Goal: Find specific page/section: Find specific page/section

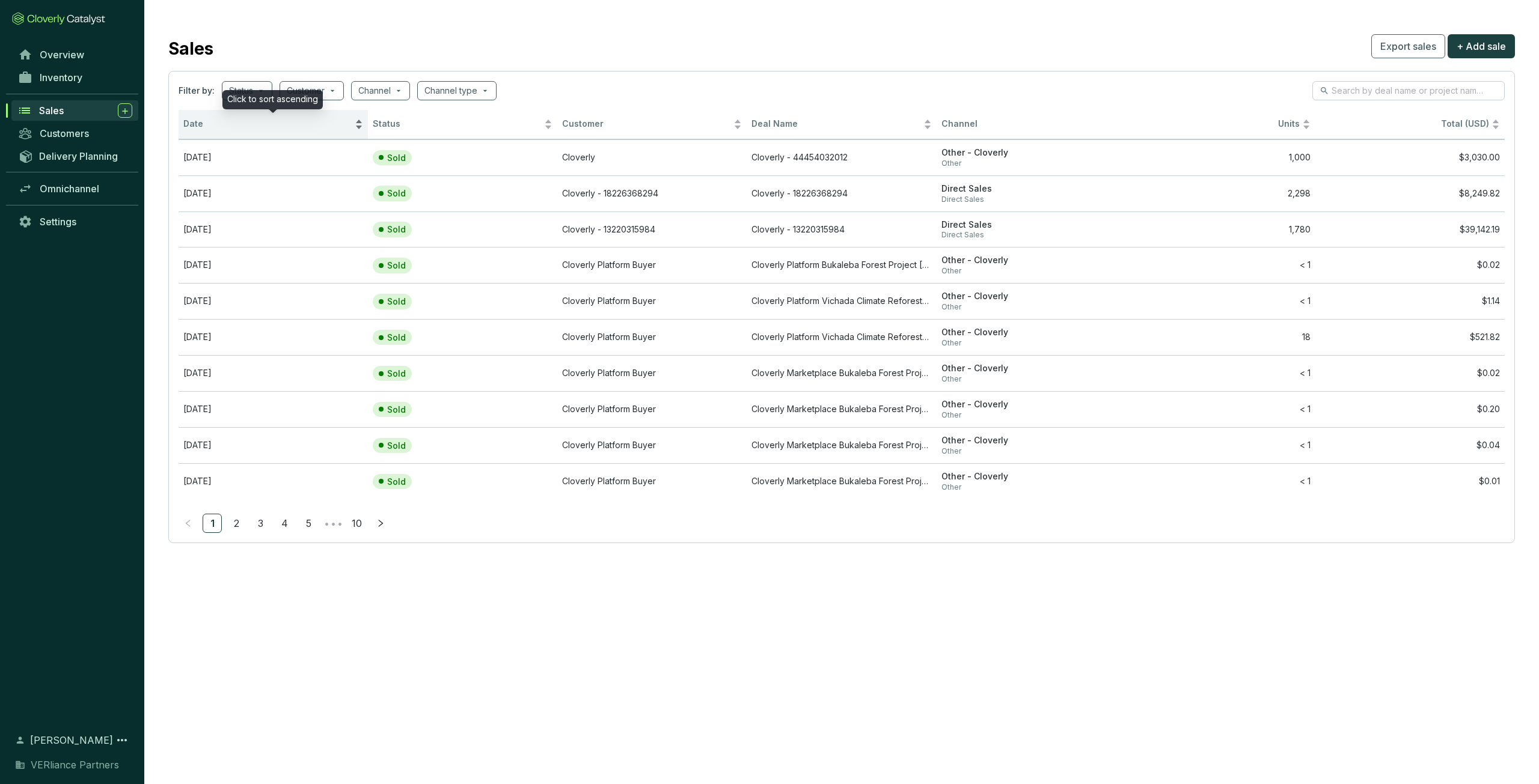
click at [196, 127] on span "Date" at bounding box center [267, 124] width 169 height 12
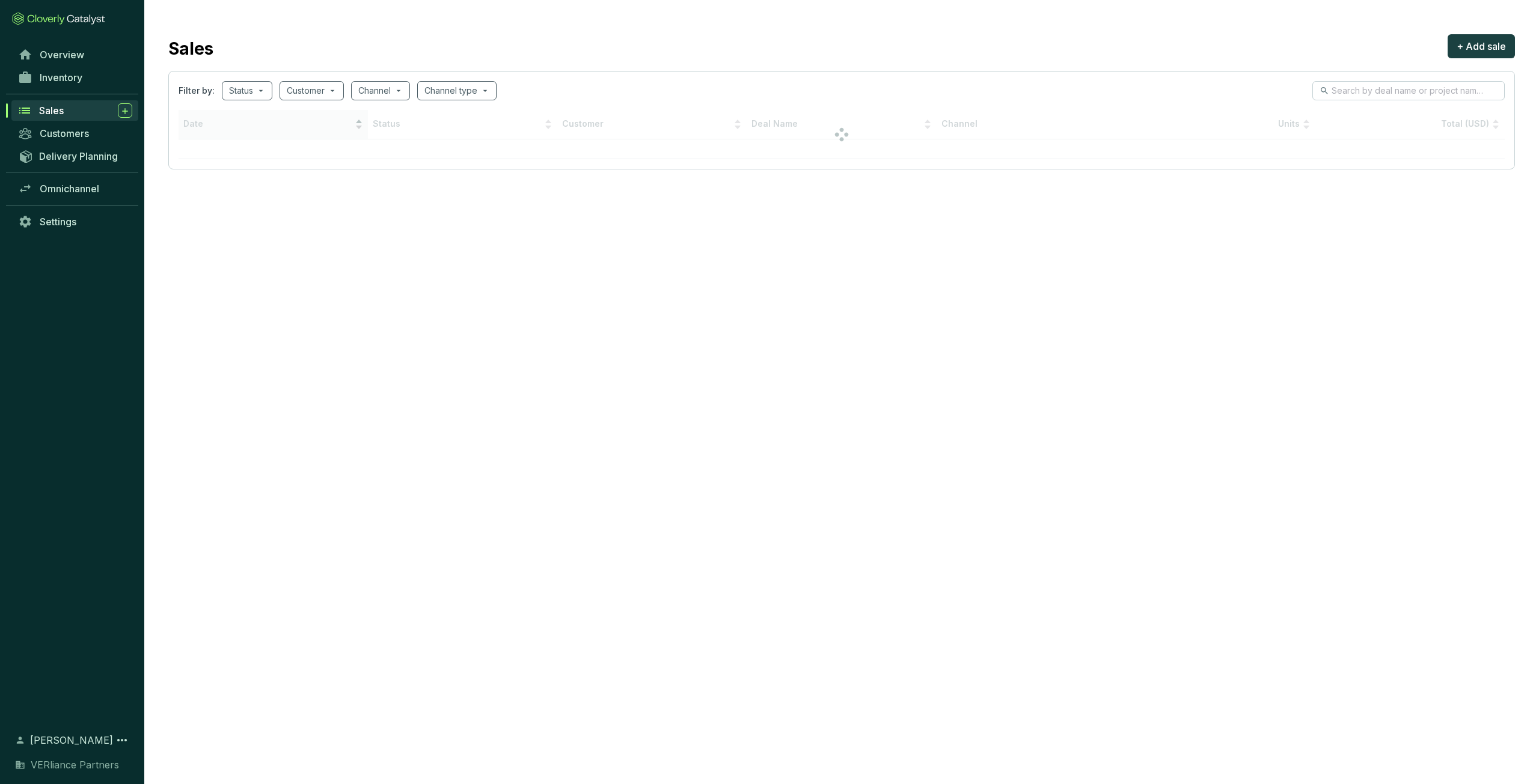
click at [236, 129] on span "Date" at bounding box center [267, 124] width 169 height 12
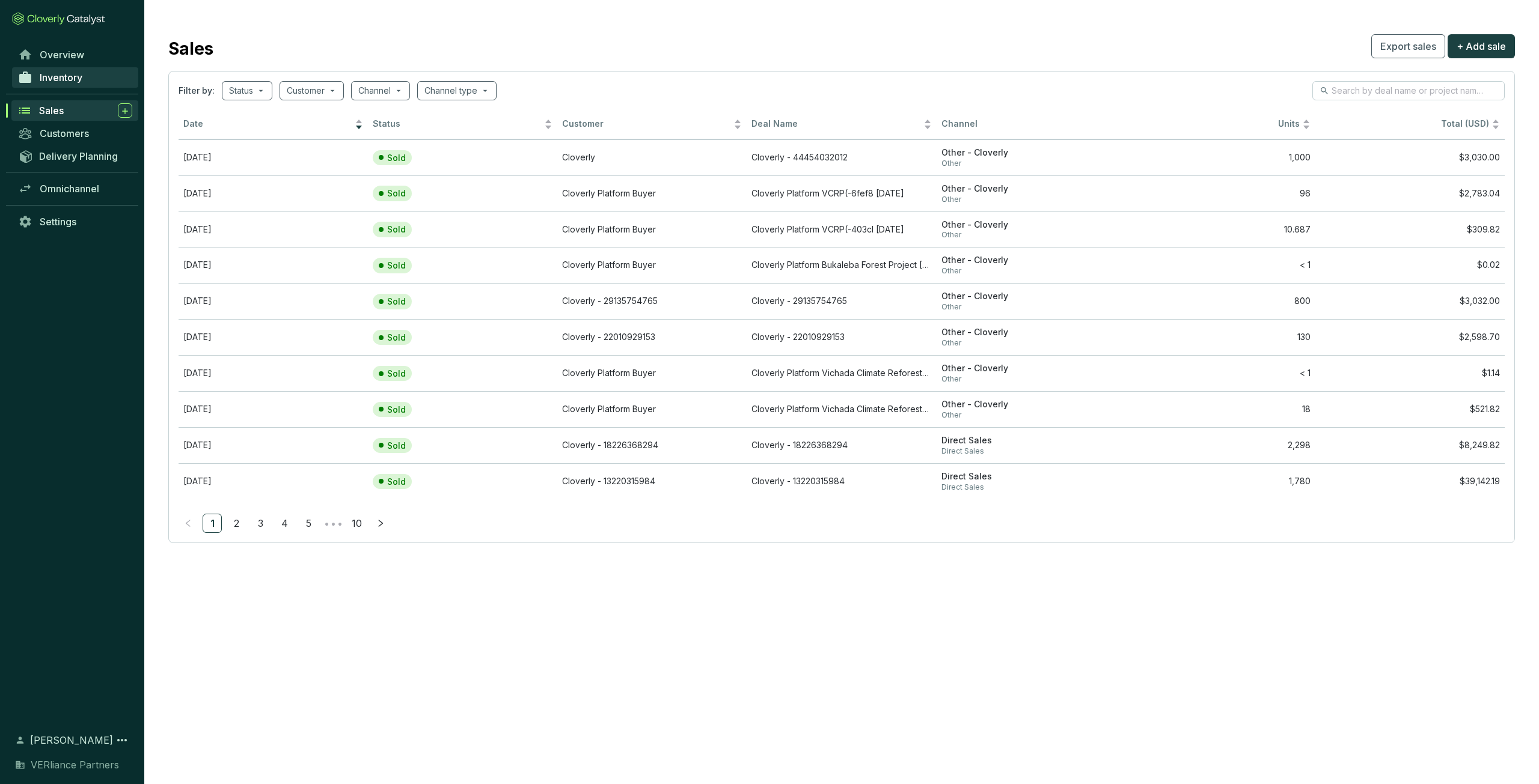
click at [79, 80] on span "Inventory" at bounding box center [61, 78] width 42 height 12
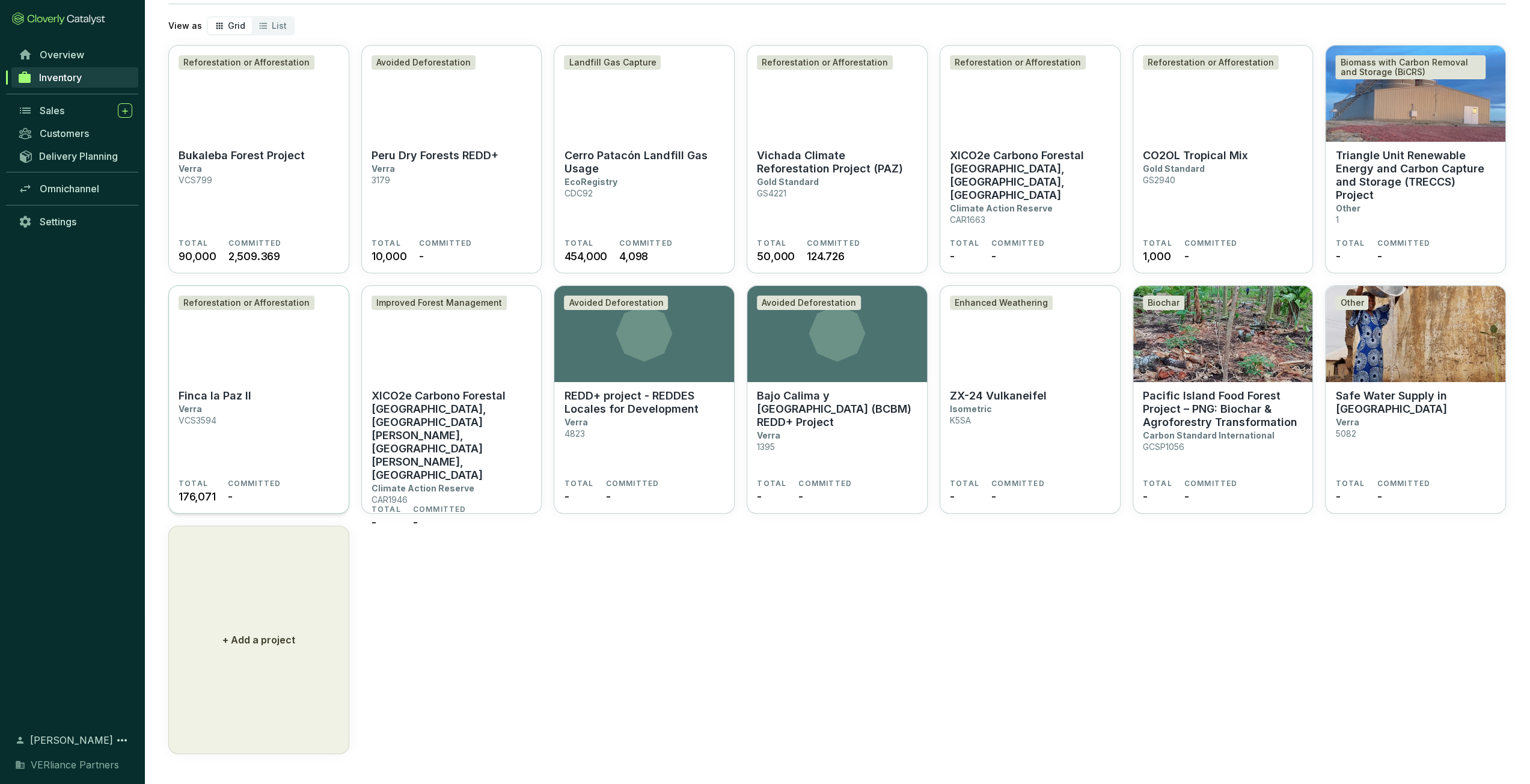
scroll to position [68, 0]
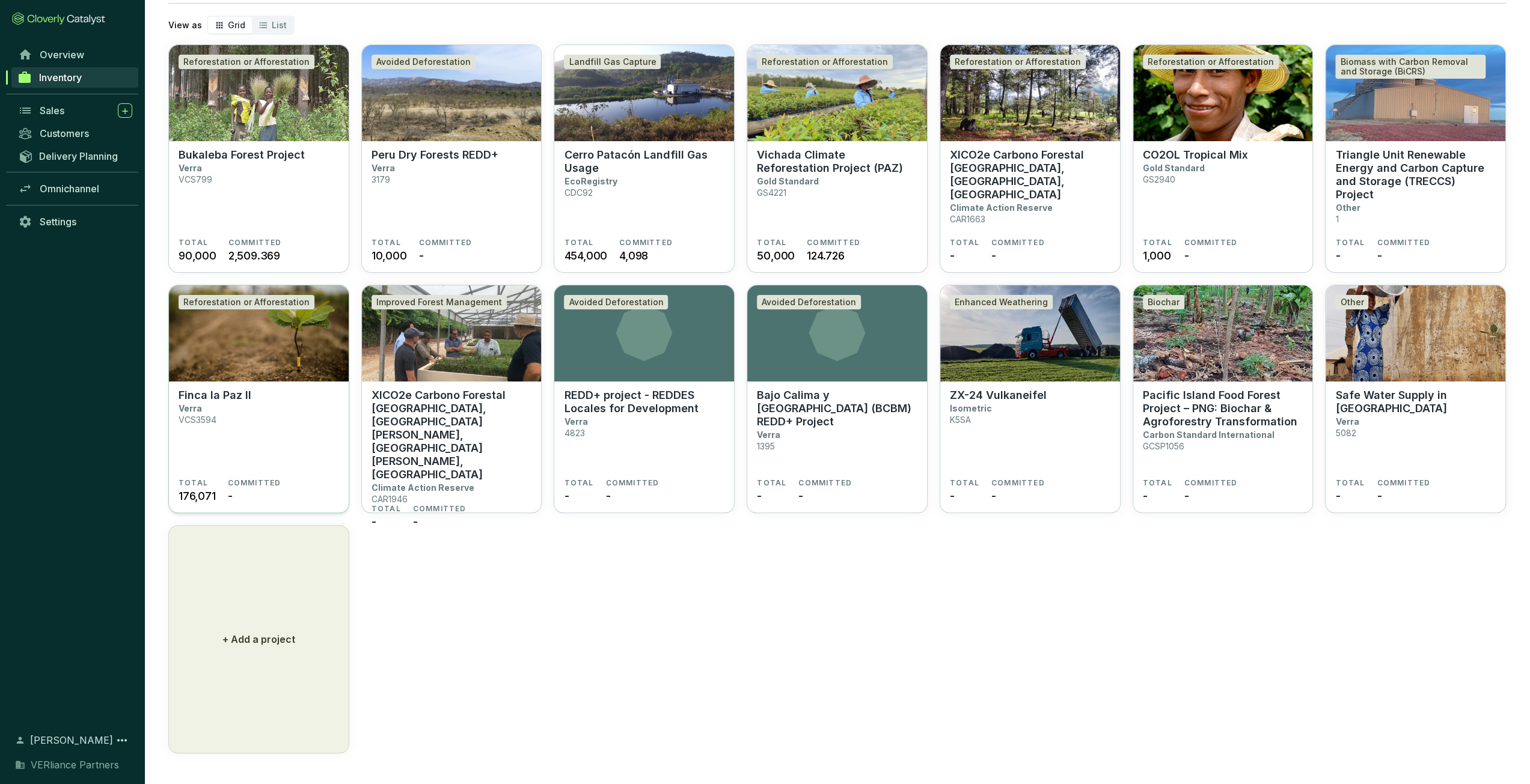
click at [308, 454] on section "Finca la Paz II Verra VCS3594" at bounding box center [259, 434] width 160 height 89
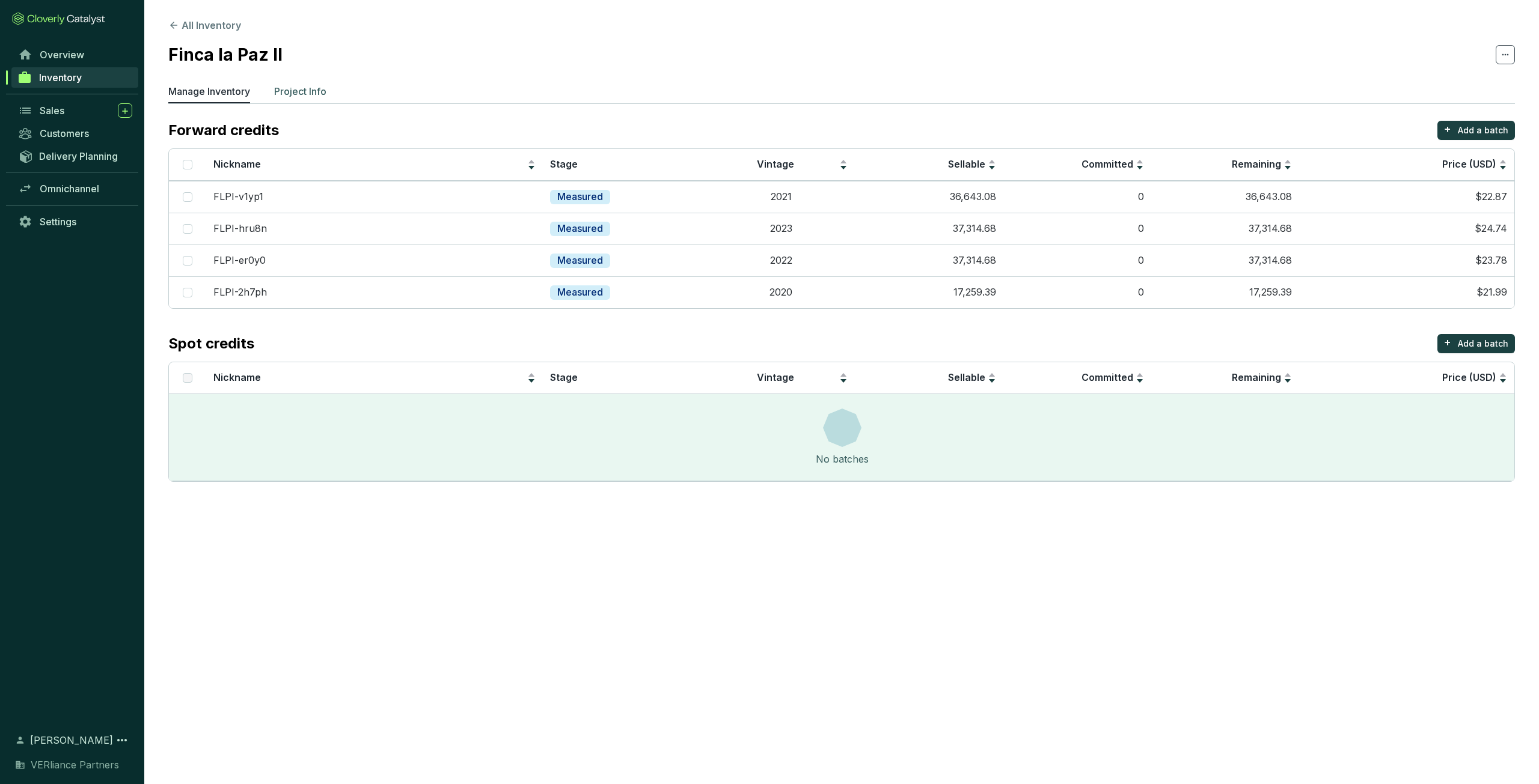
click at [304, 89] on p "Project Info" at bounding box center [300, 91] width 52 height 15
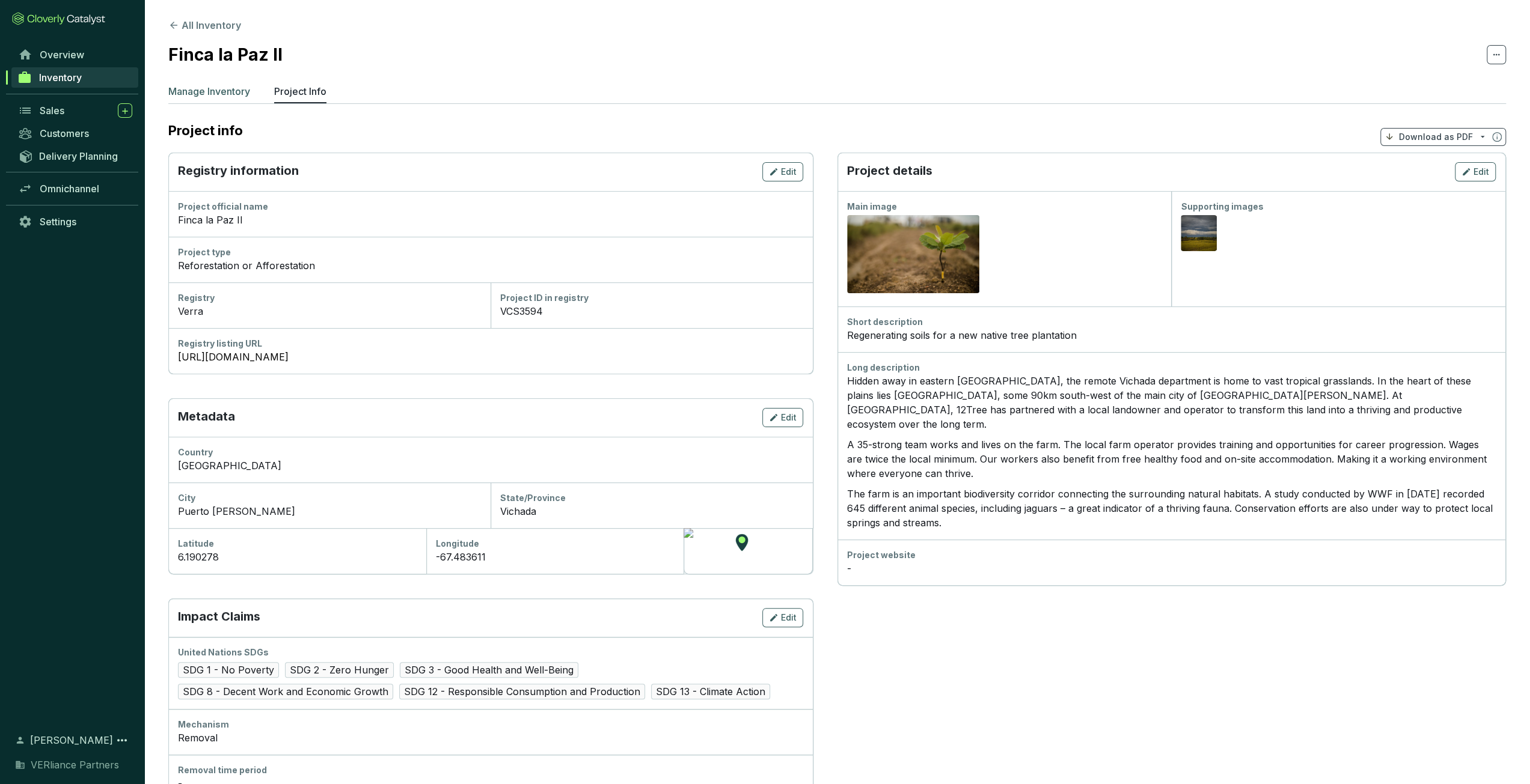
click at [221, 91] on p "Manage Inventory" at bounding box center [210, 91] width 82 height 15
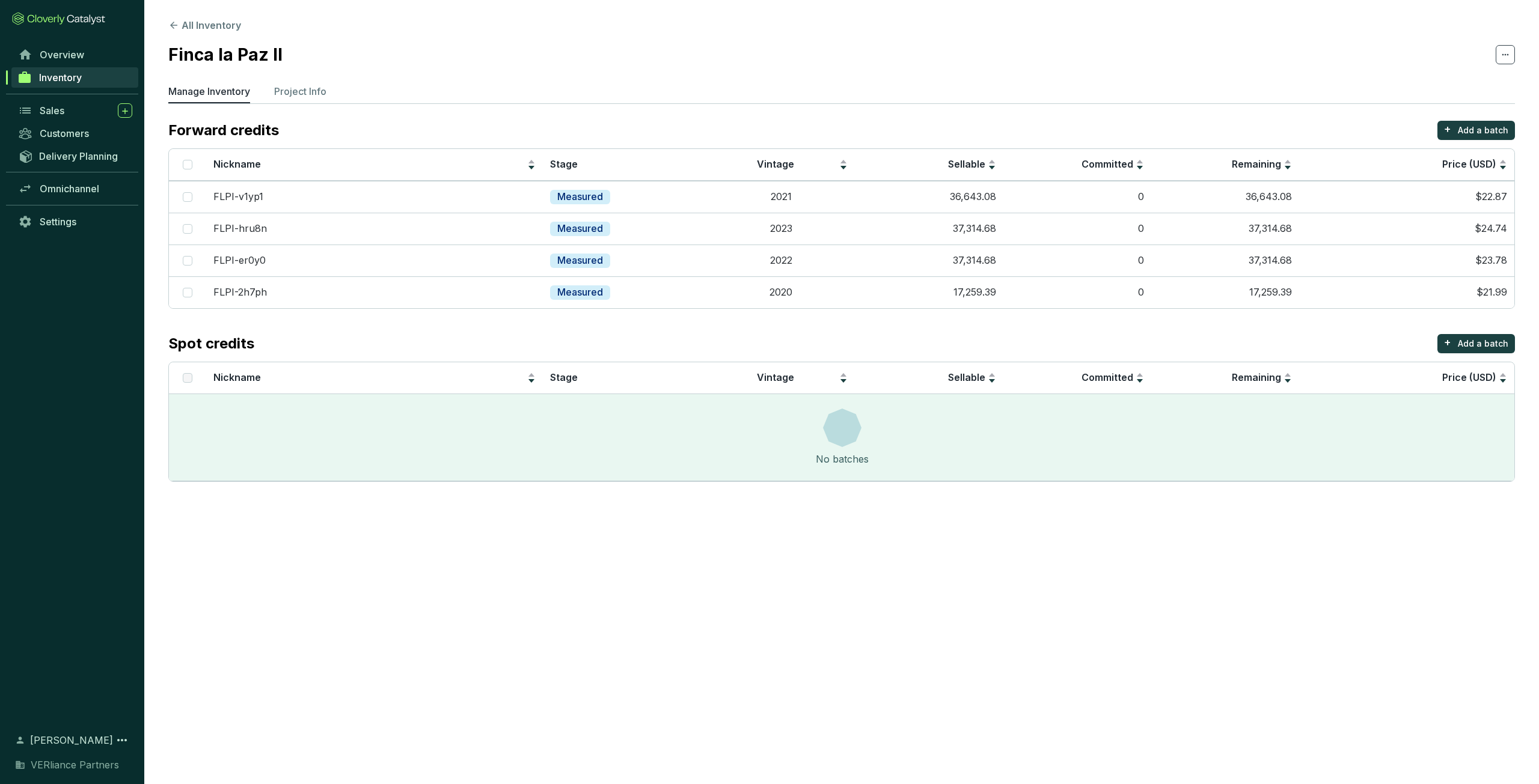
click at [195, 34] on section "All Inventory Finca la [PERSON_NAME] Manage Inventory Project Info Forward cred…" at bounding box center [841, 253] width 1395 height 506
click at [199, 28] on button "All Inventory" at bounding box center [205, 25] width 72 height 15
